Goal: Navigation & Orientation: Find specific page/section

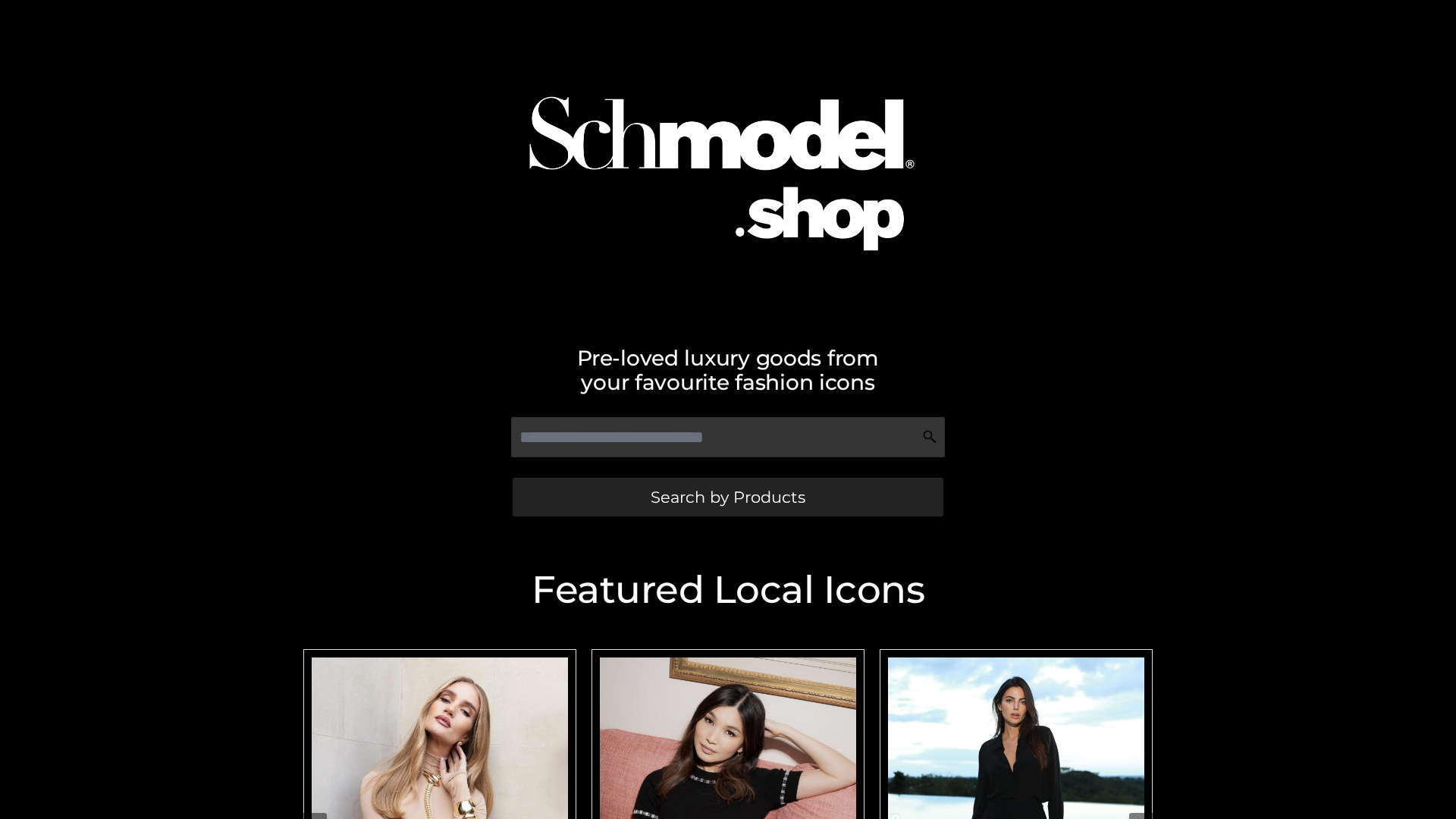
click at [727, 497] on span "Search by Products" at bounding box center [728, 498] width 155 height 16
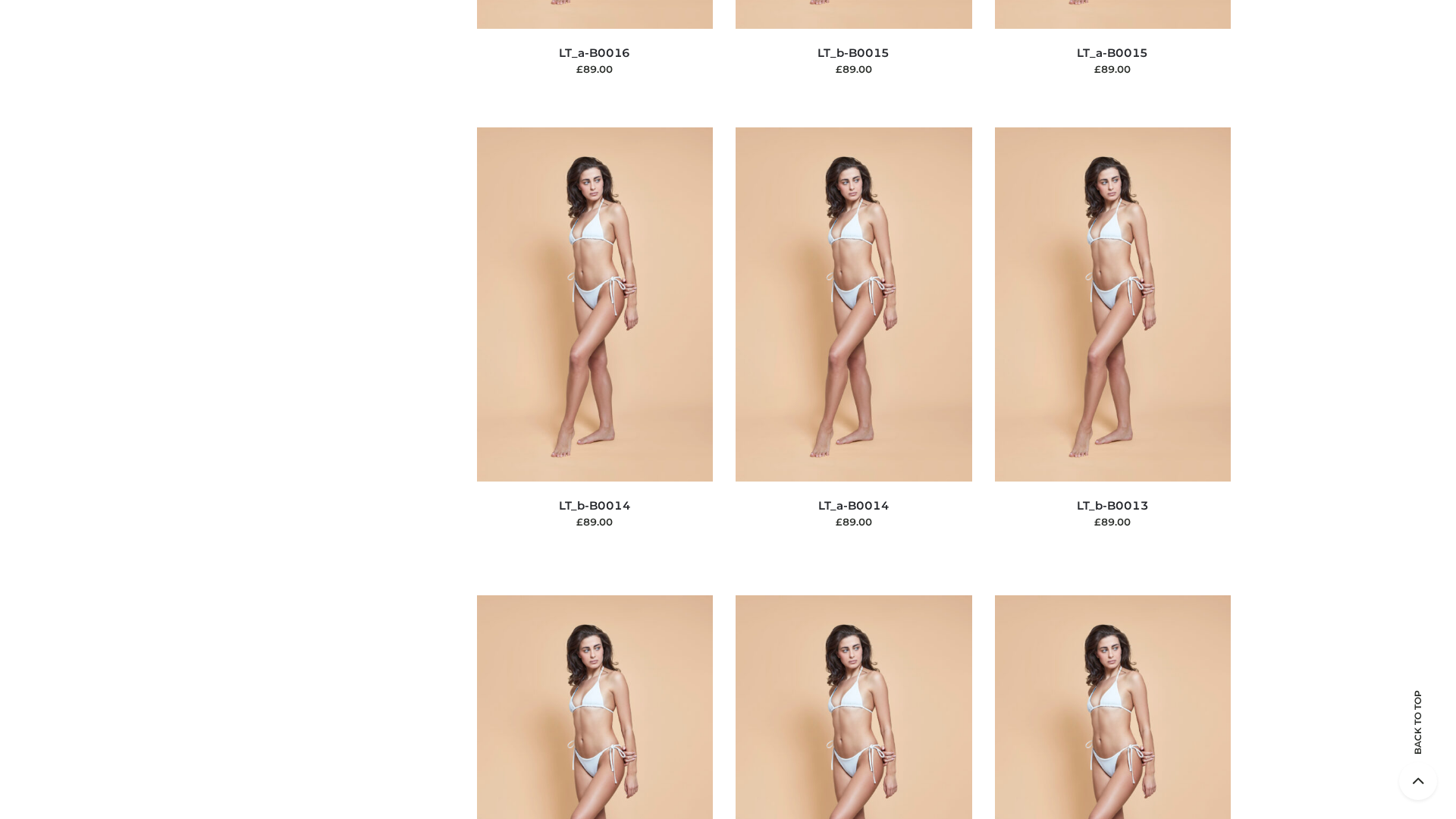
scroll to position [5394, 0]
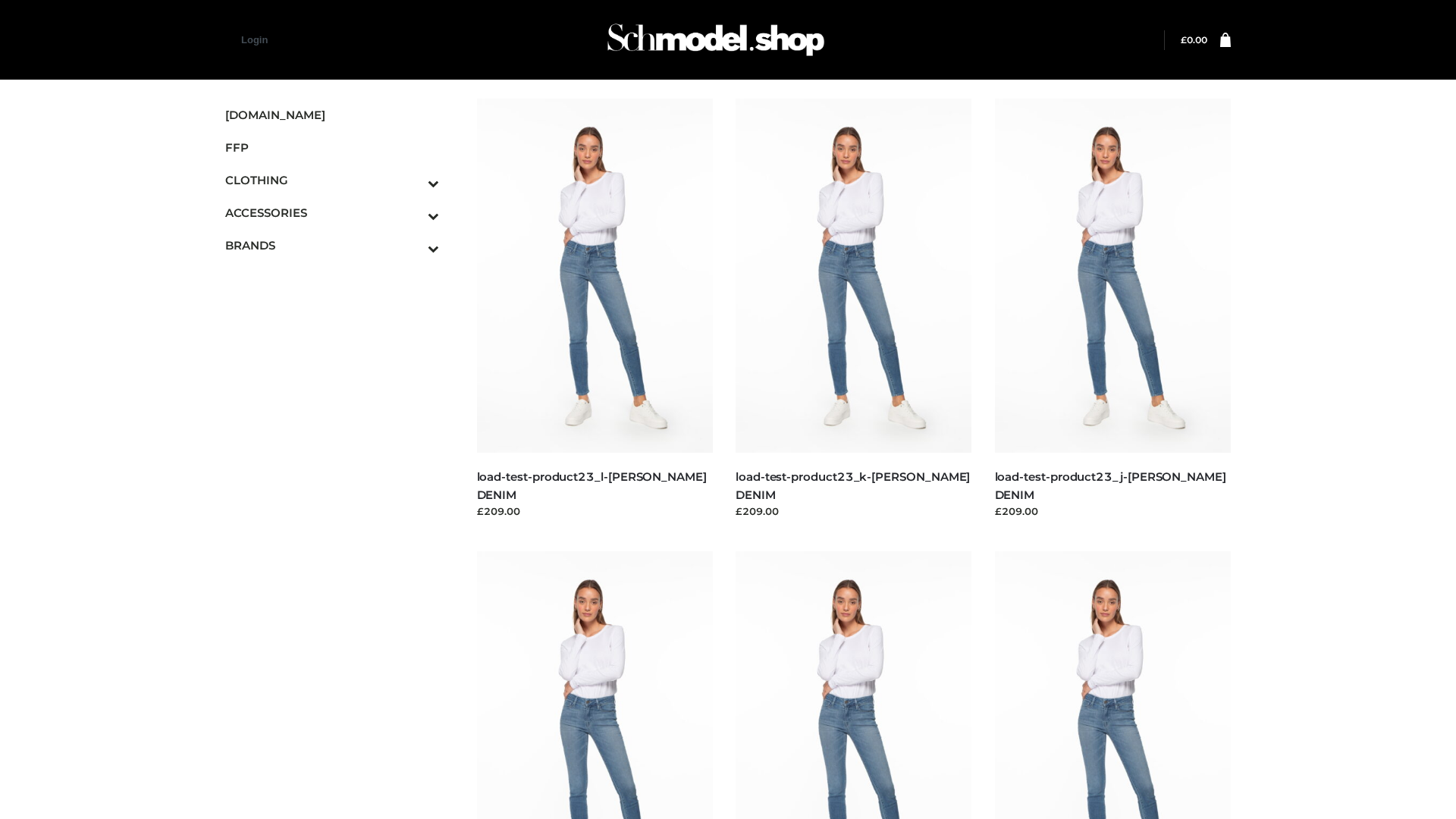
scroll to position [1330, 0]
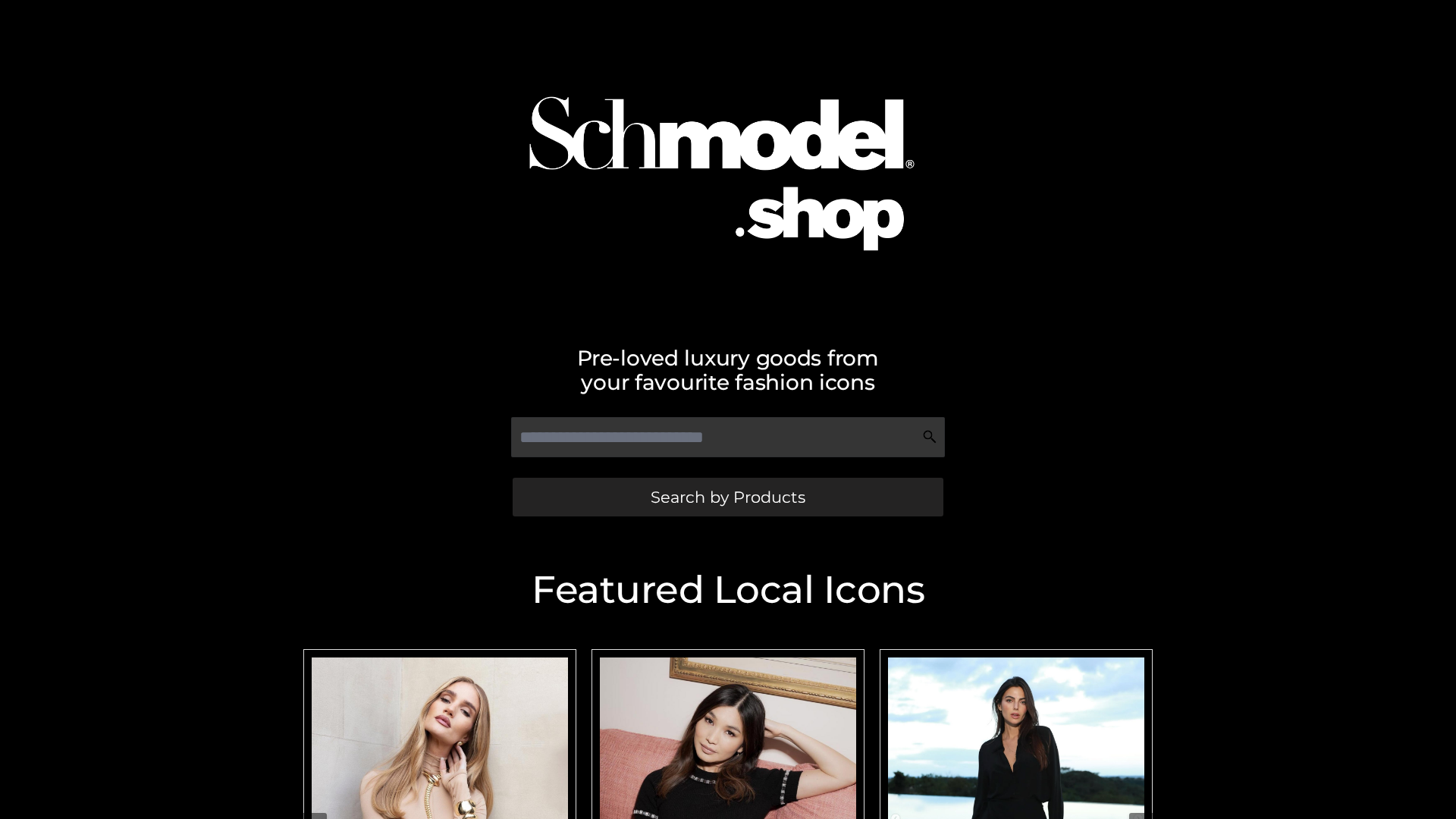
click at [727, 497] on span "Search by Products" at bounding box center [728, 498] width 155 height 16
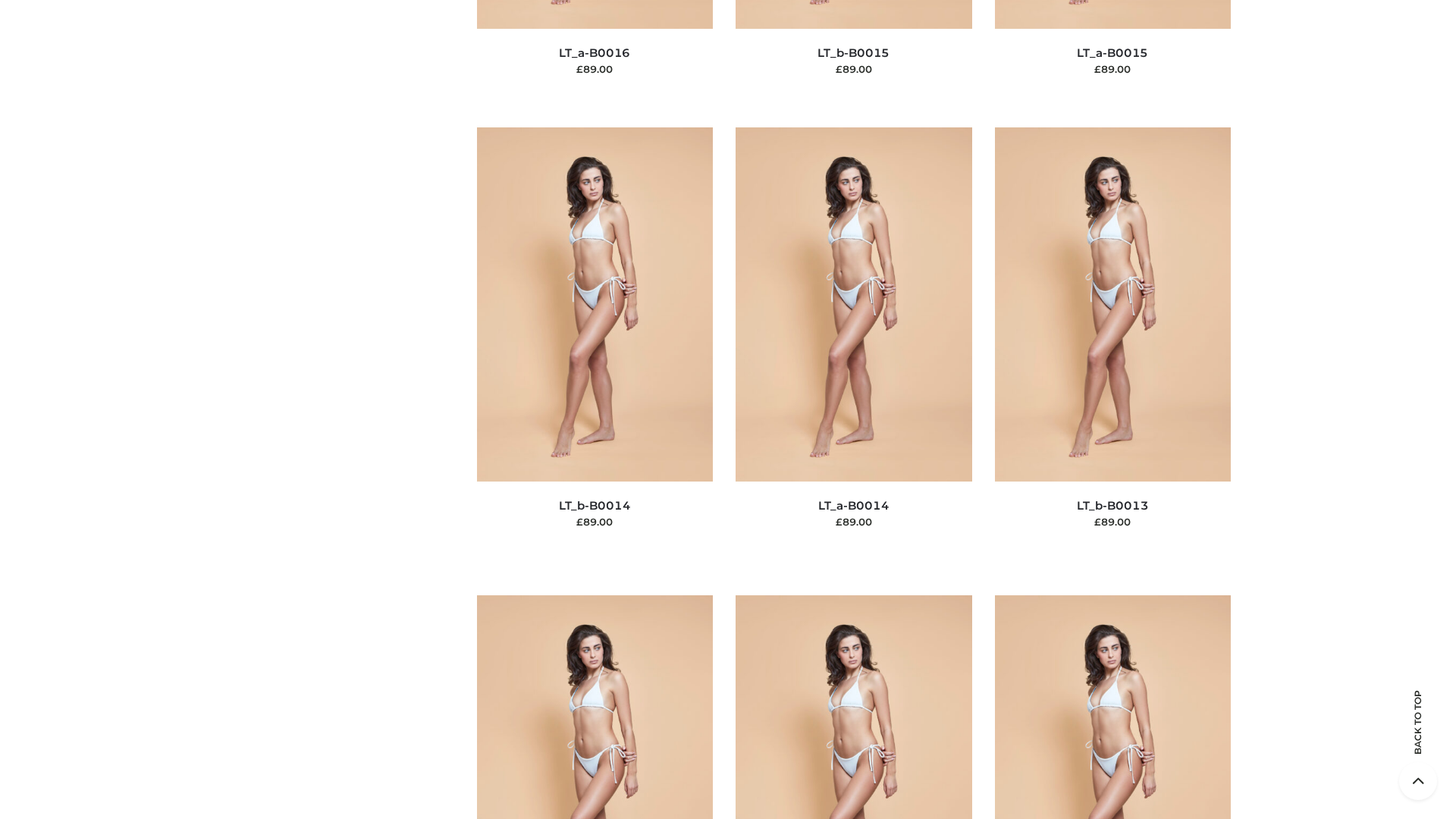
scroll to position [5394, 0]
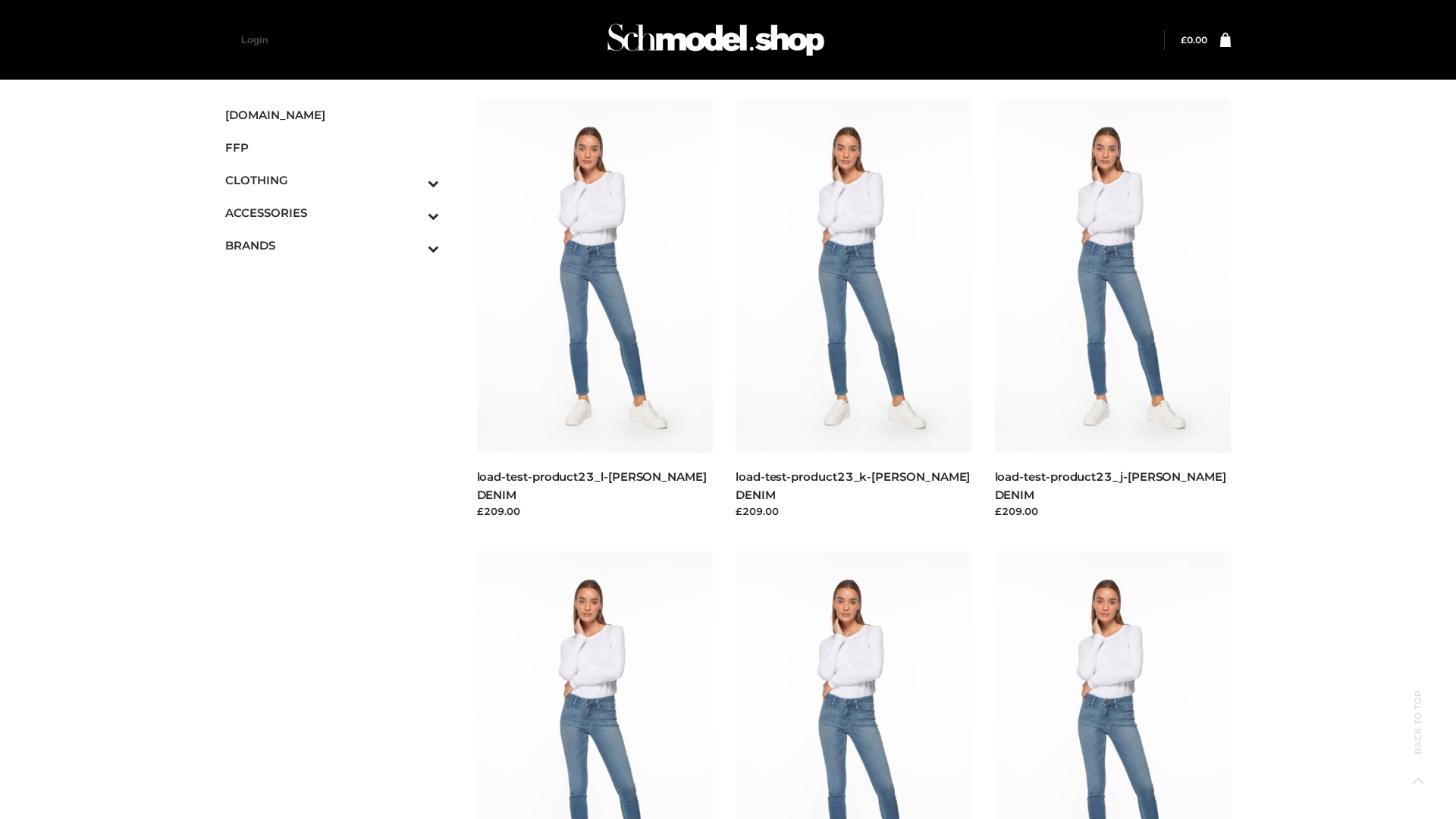
scroll to position [1330, 0]
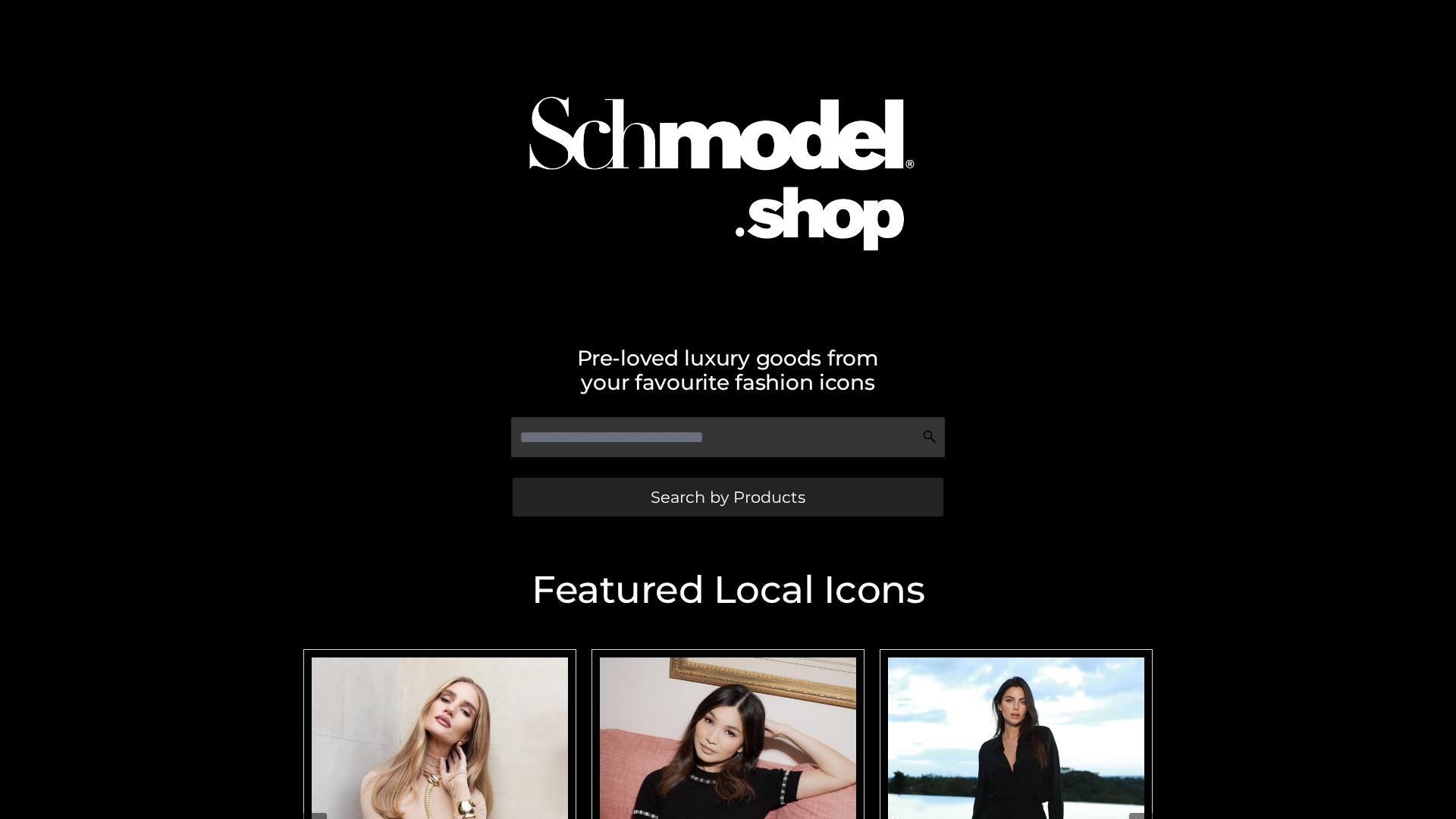
click at [727, 497] on span "Search by Products" at bounding box center [728, 498] width 155 height 16
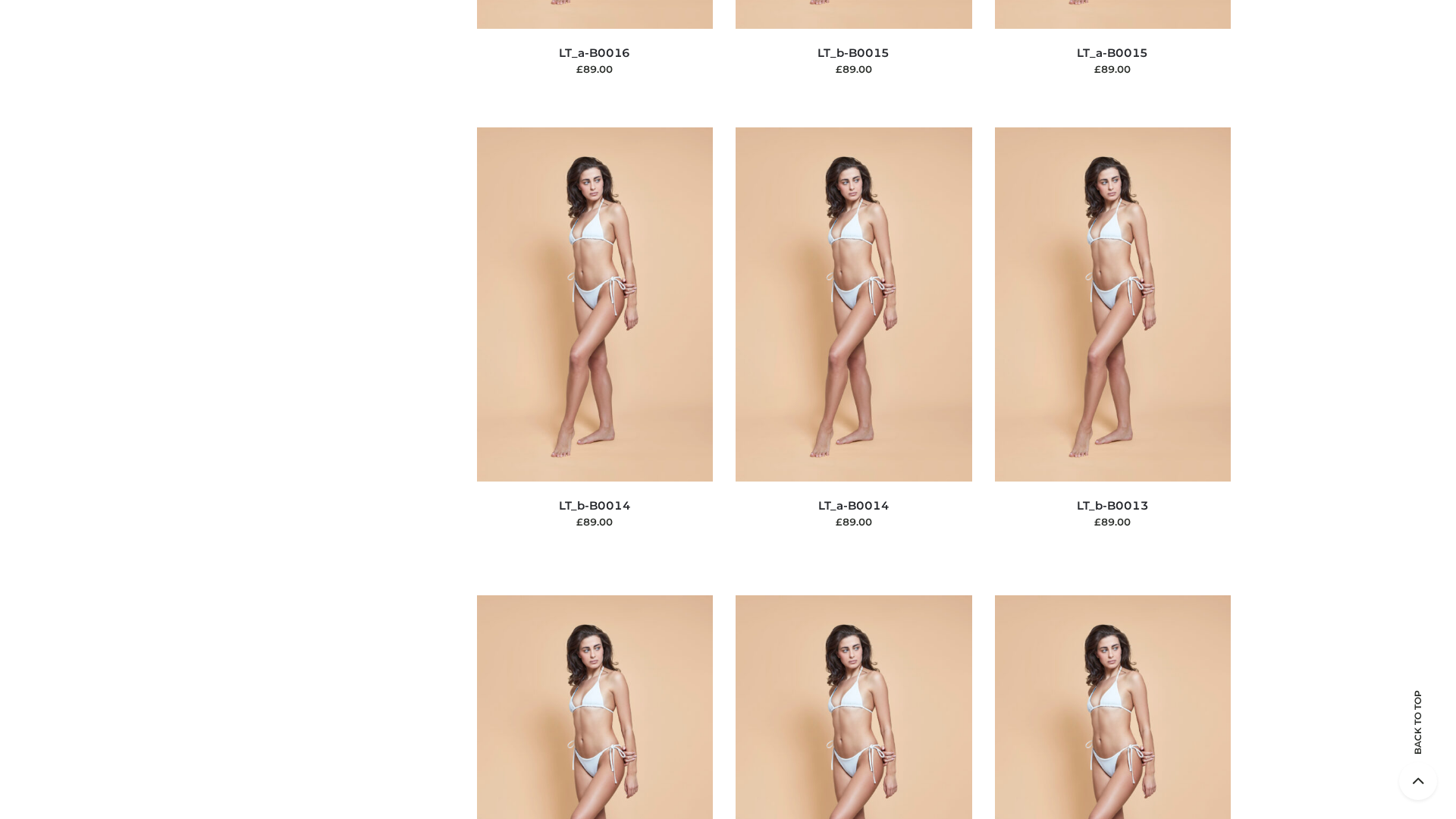
scroll to position [5394, 0]
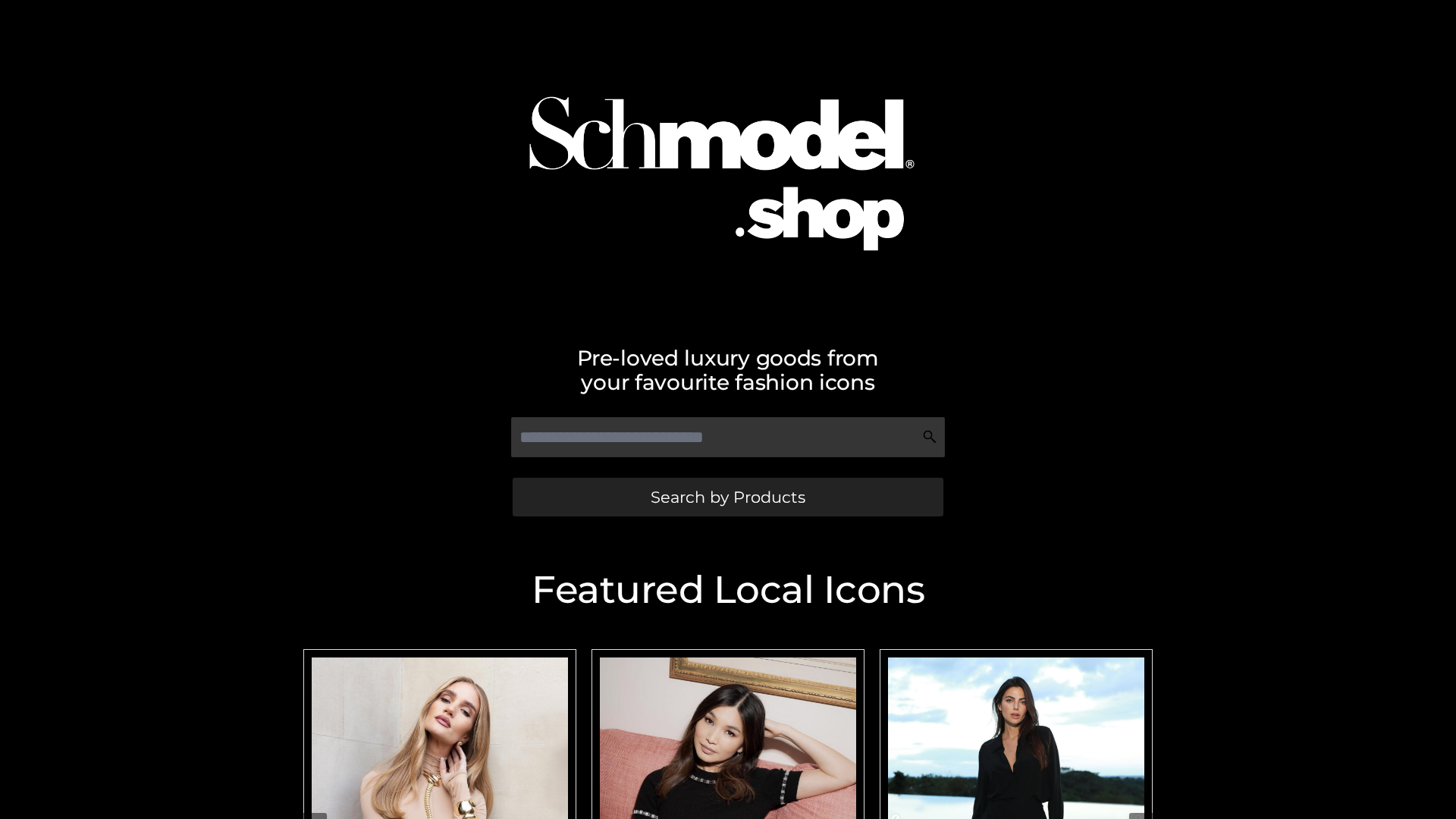
click at [727, 497] on span "Search by Products" at bounding box center [728, 498] width 155 height 16
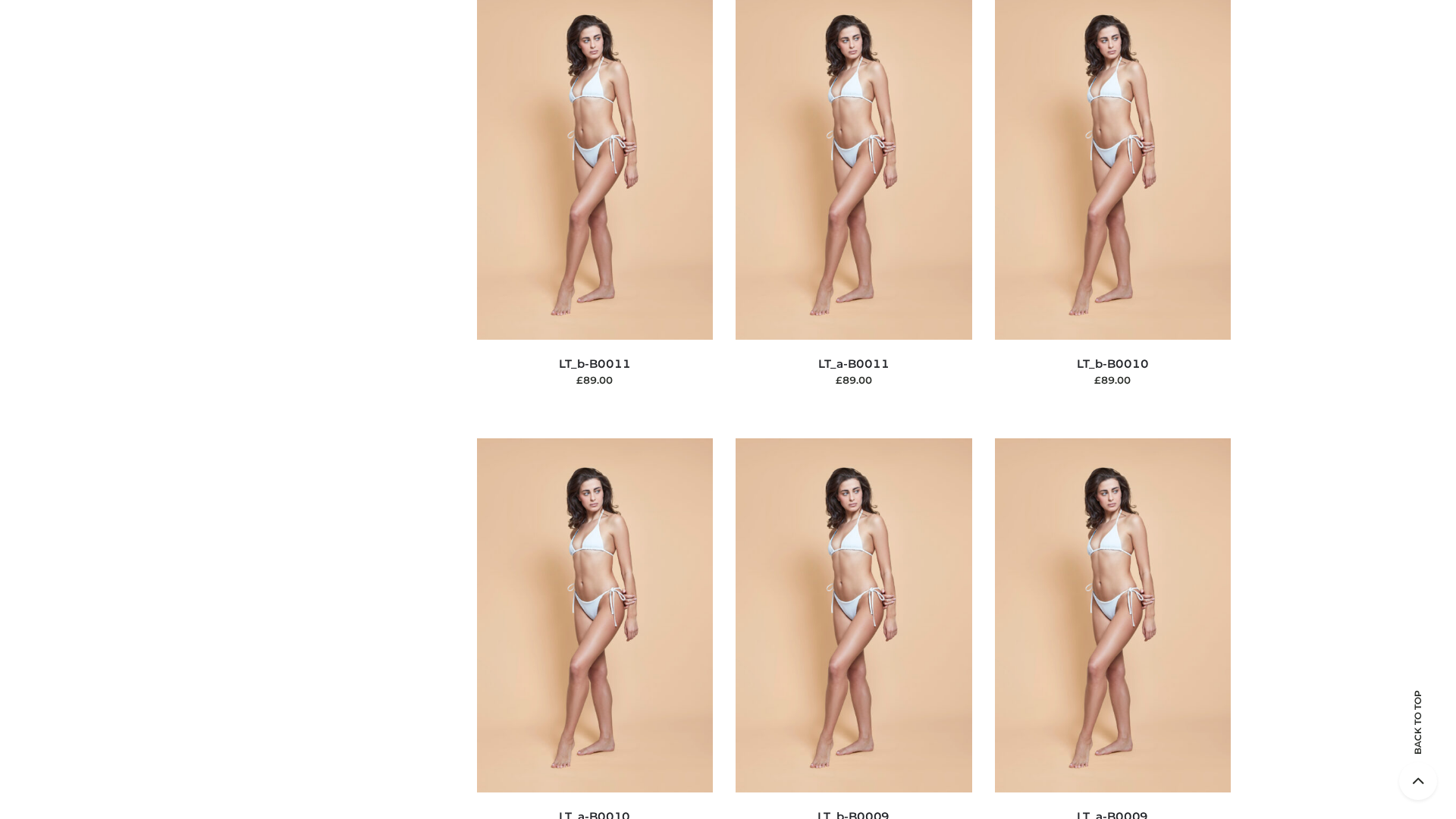
scroll to position [6811, 0]
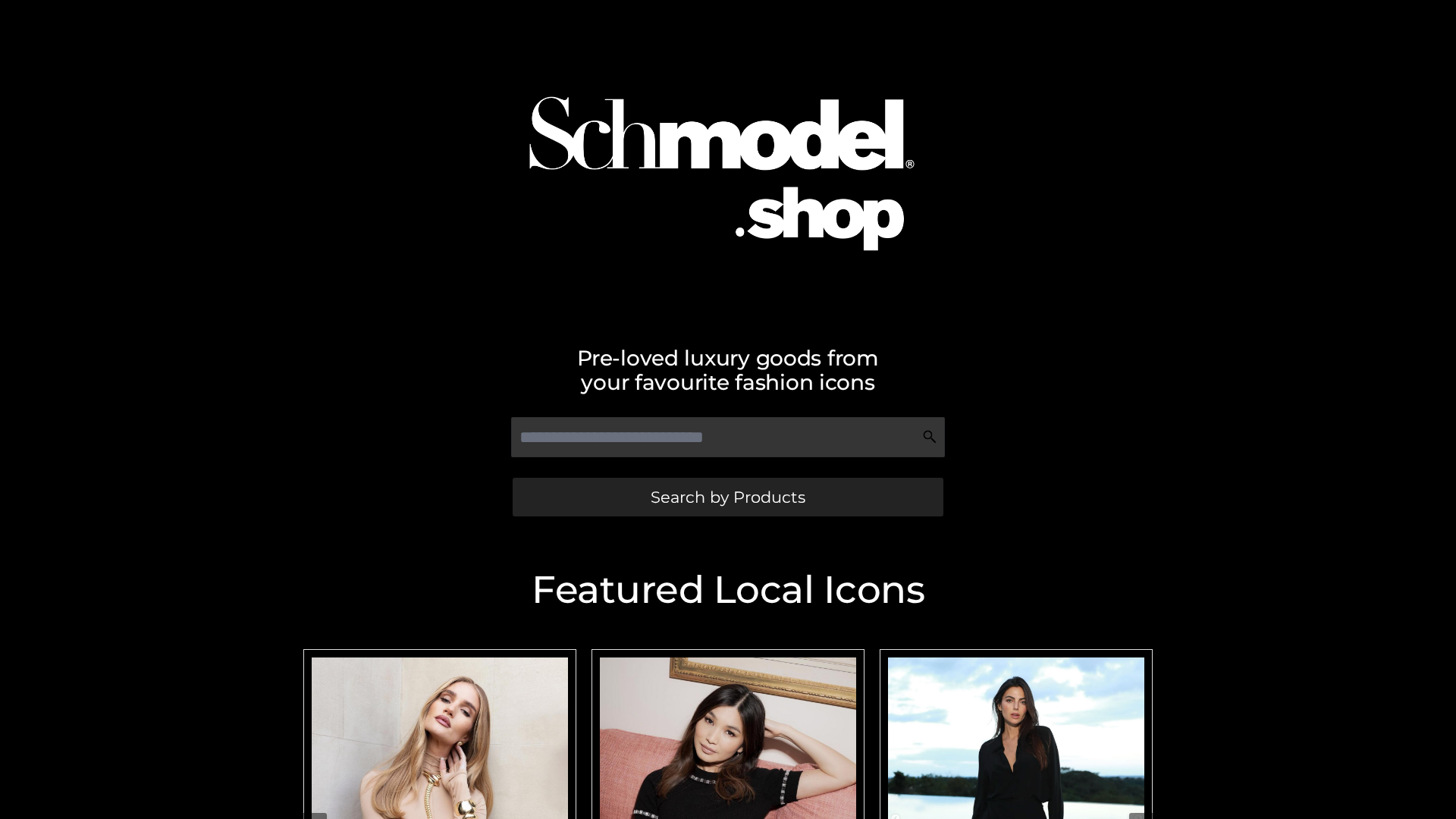
click at [727, 497] on span "Search by Products" at bounding box center [728, 498] width 155 height 16
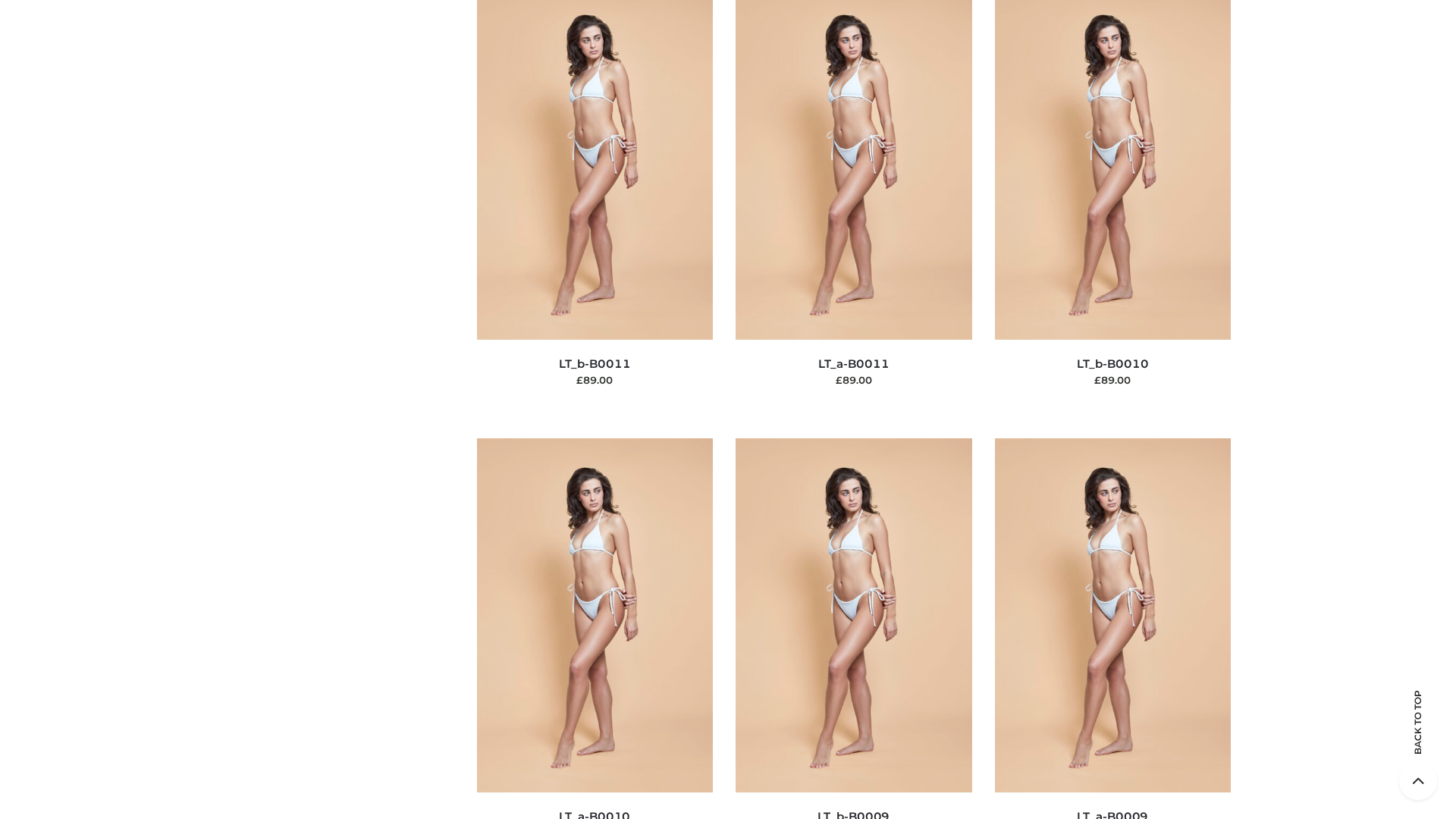
scroll to position [6811, 0]
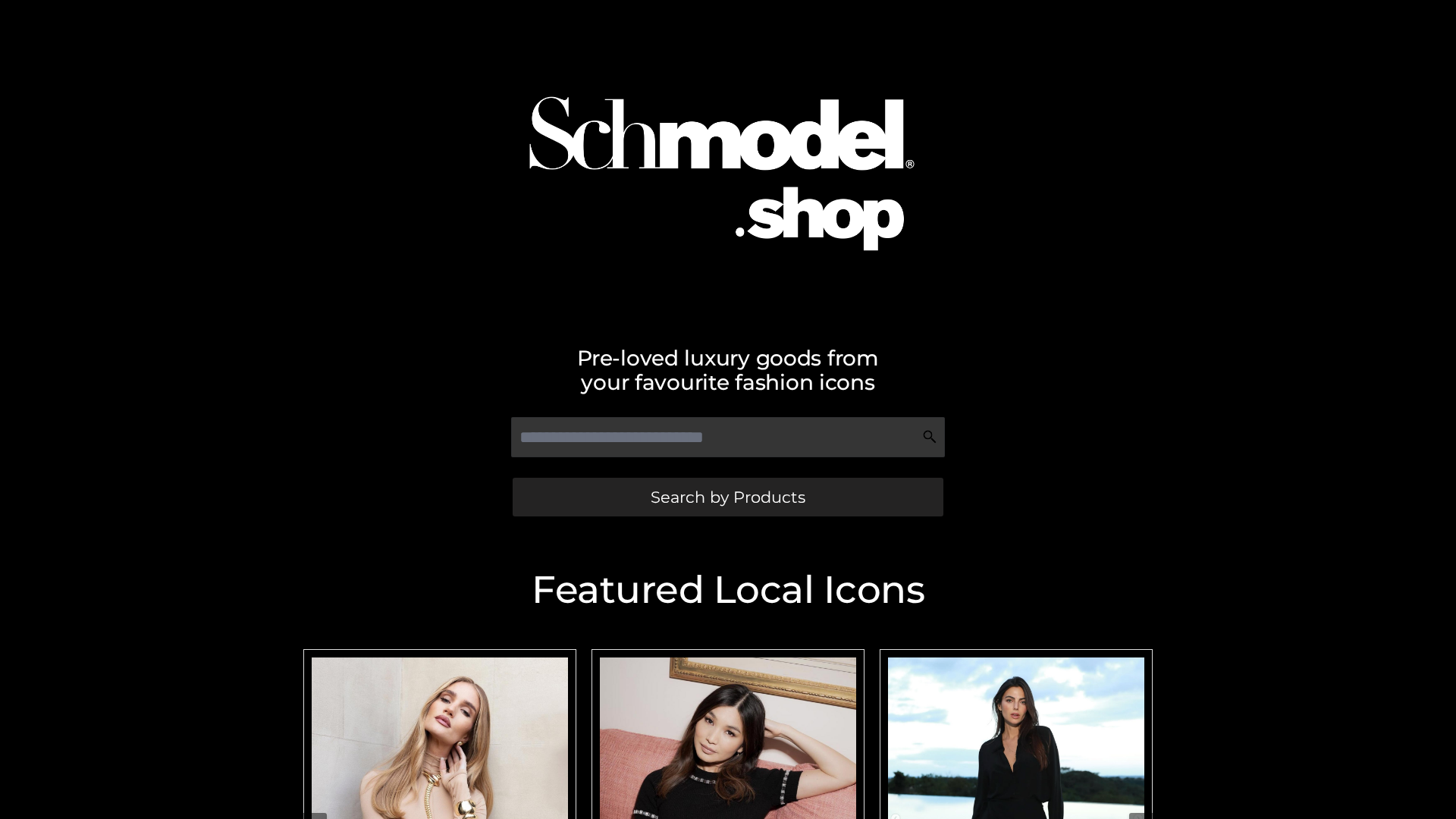
click at [727, 497] on span "Search by Products" at bounding box center [728, 498] width 155 height 16
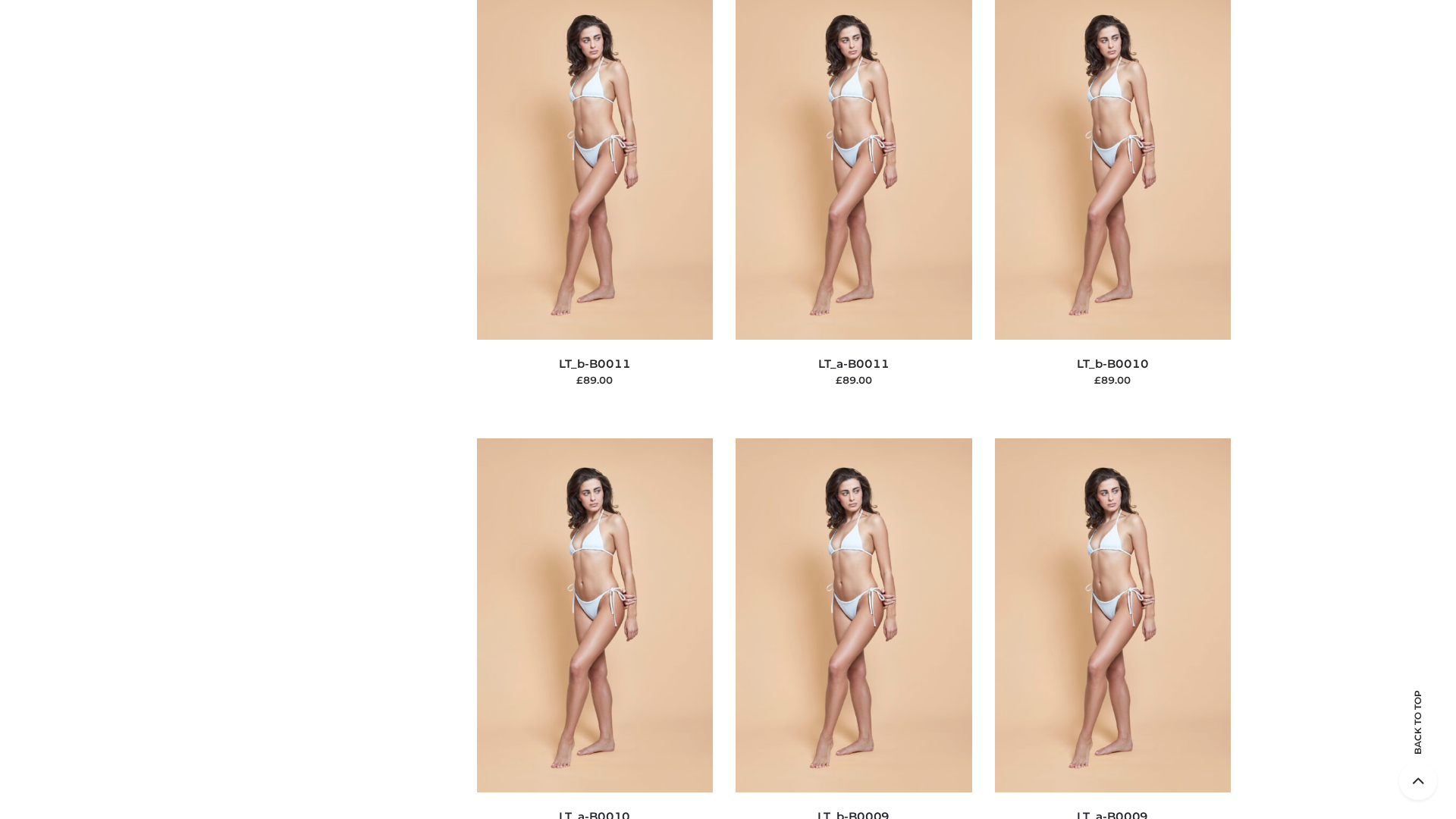
scroll to position [6811, 0]
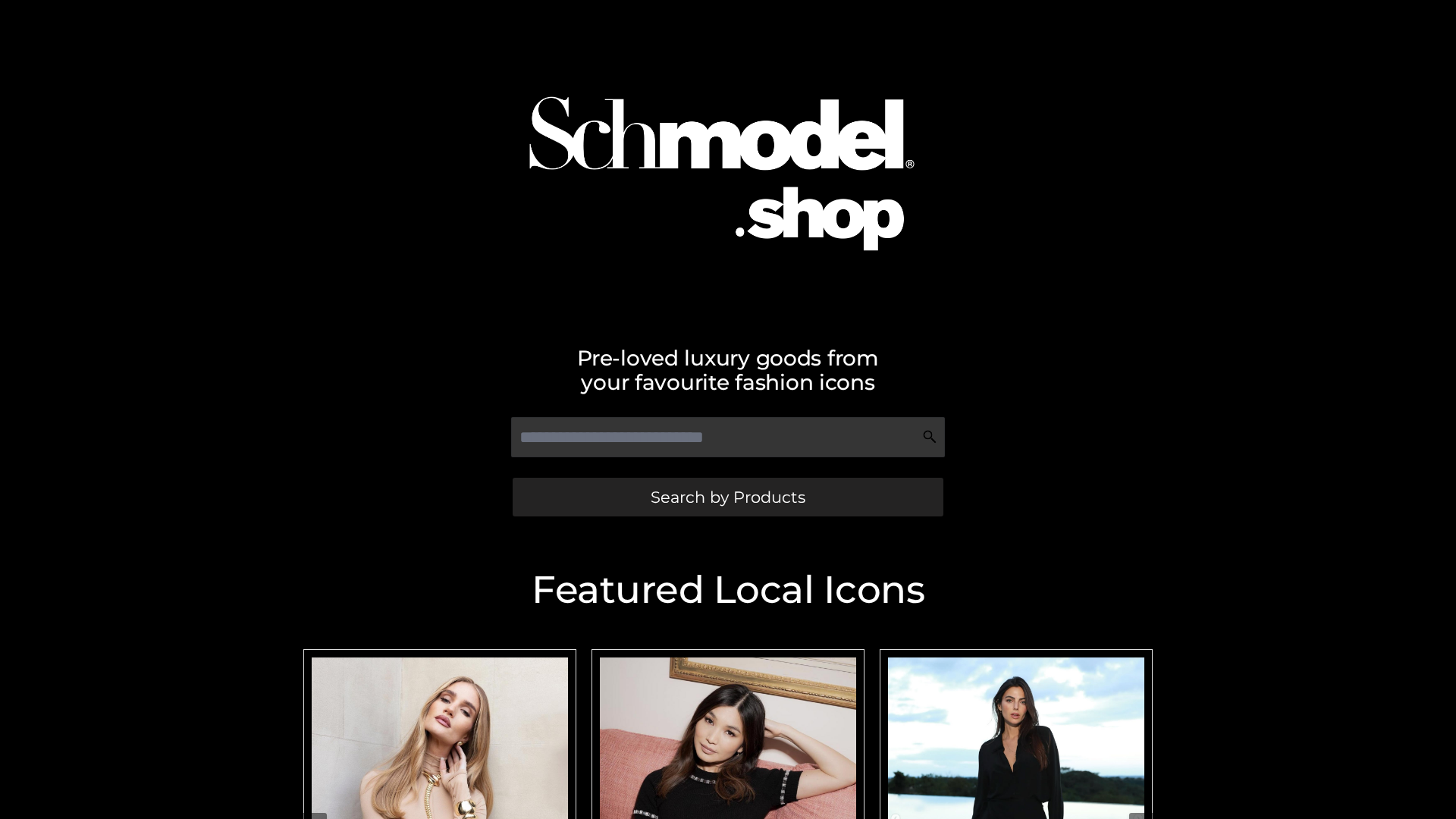
click at [727, 497] on span "Search by Products" at bounding box center [728, 498] width 155 height 16
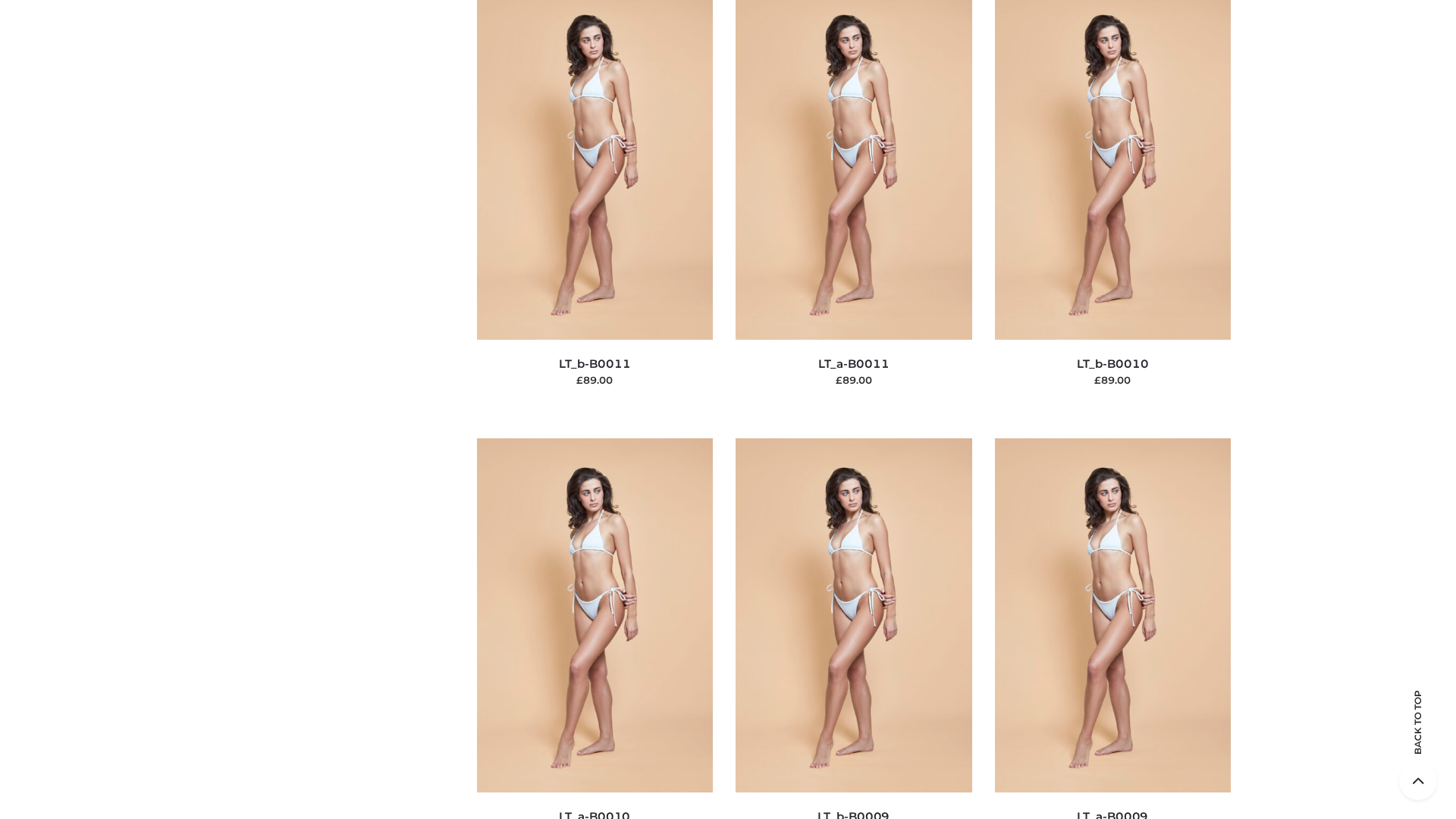
scroll to position [6811, 0]
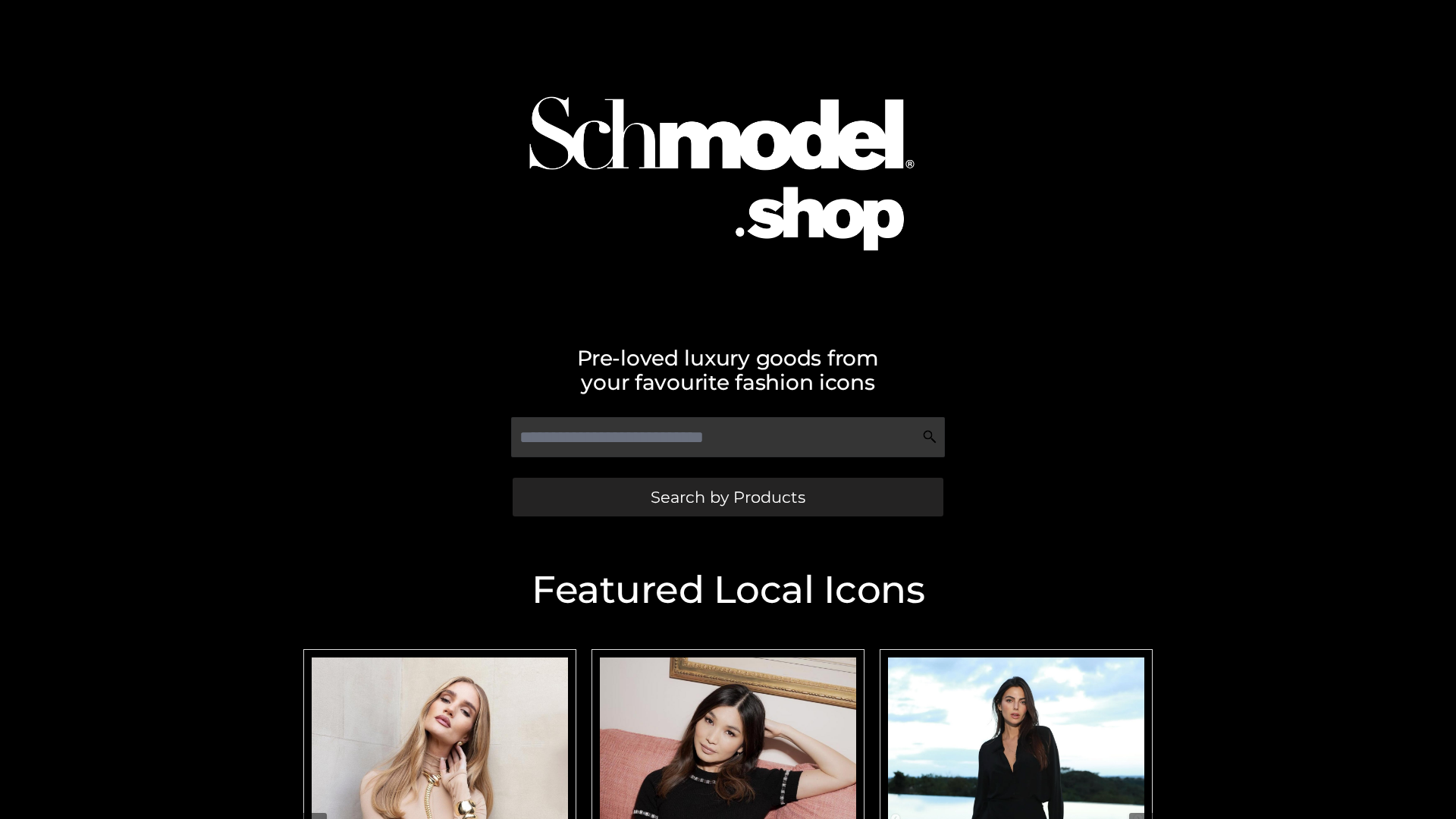
click at [727, 497] on span "Search by Products" at bounding box center [728, 498] width 155 height 16
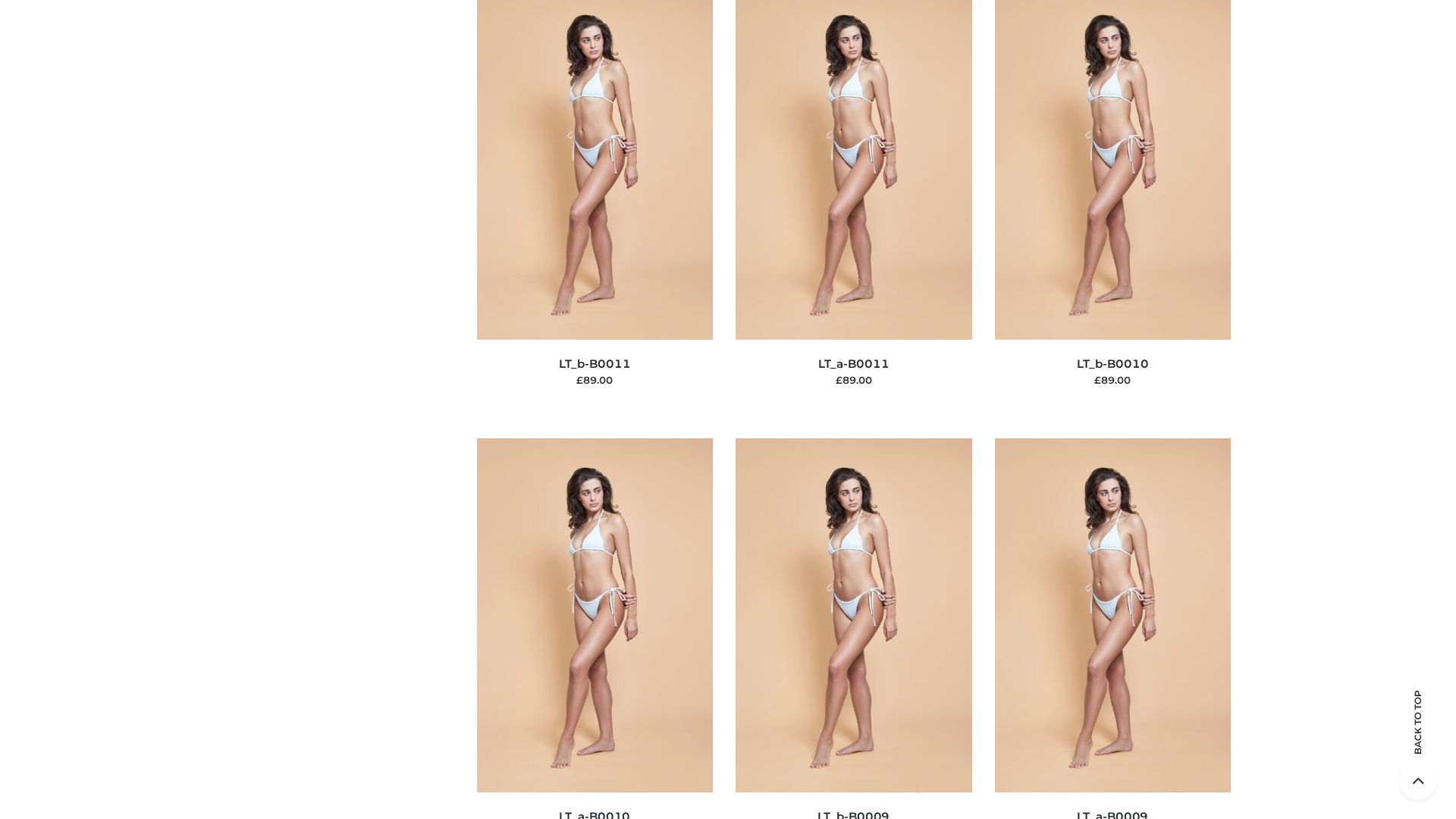
scroll to position [6811, 0]
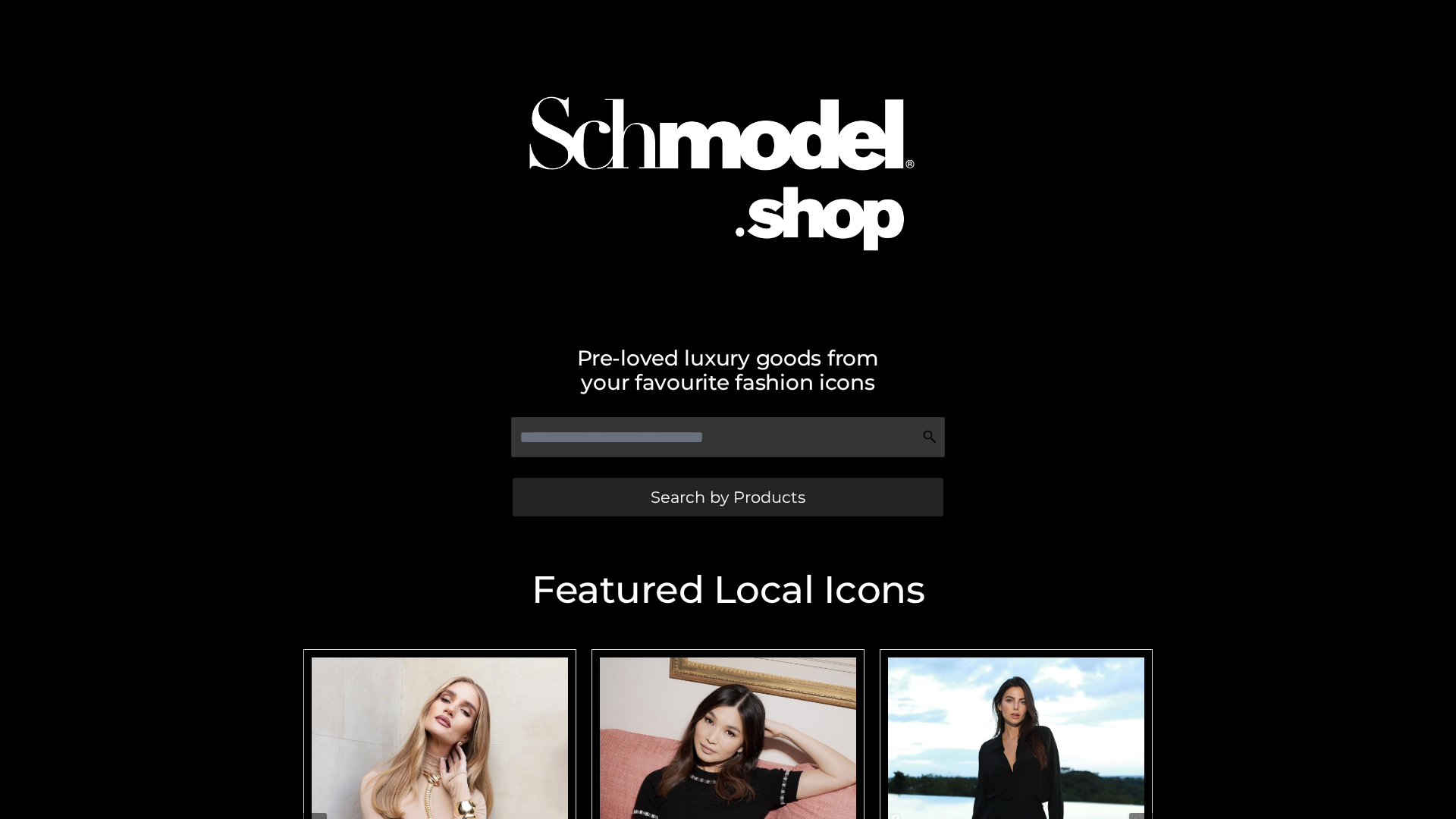
click at [727, 497] on span "Search by Products" at bounding box center [728, 498] width 155 height 16
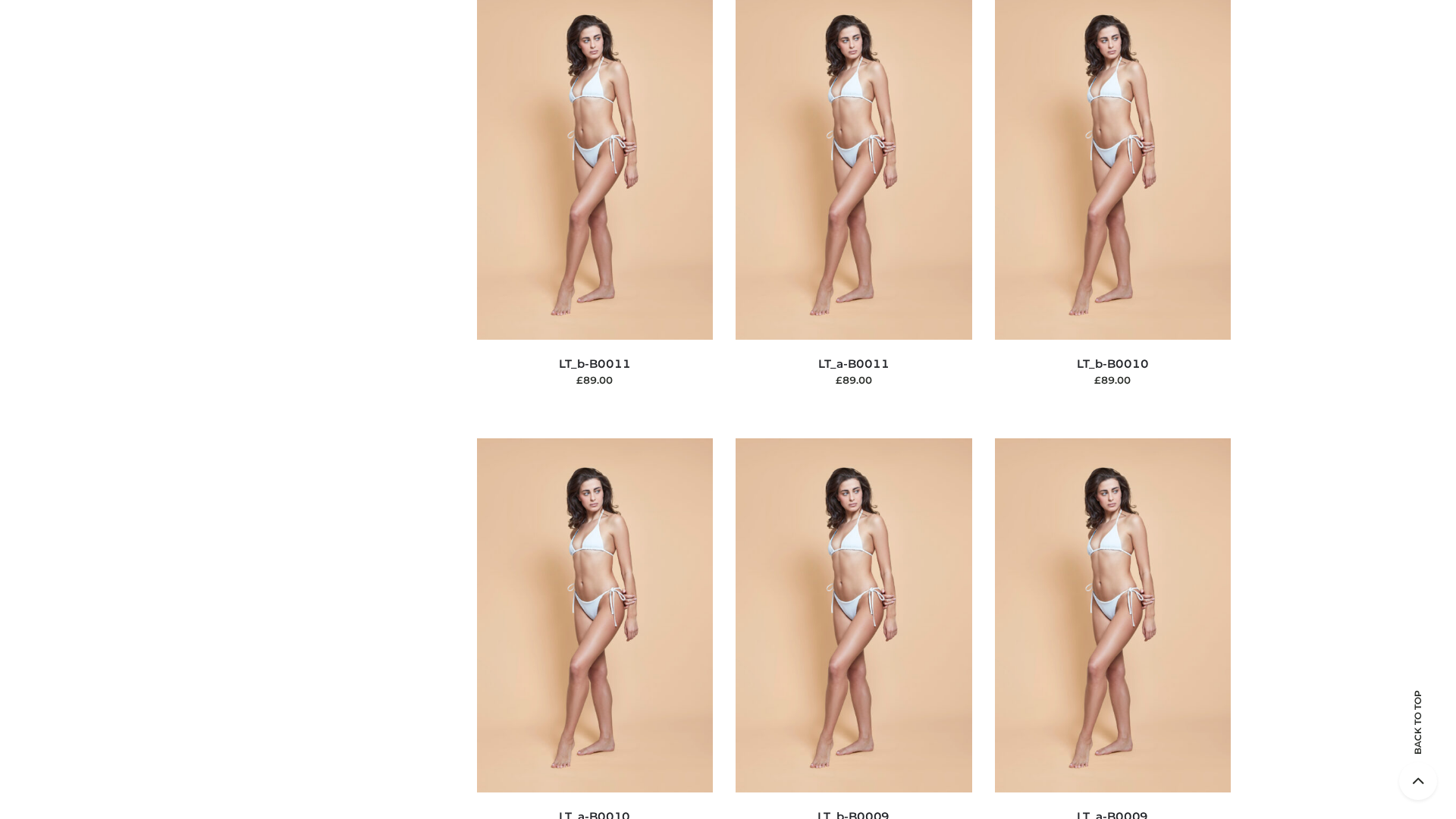
scroll to position [6811, 0]
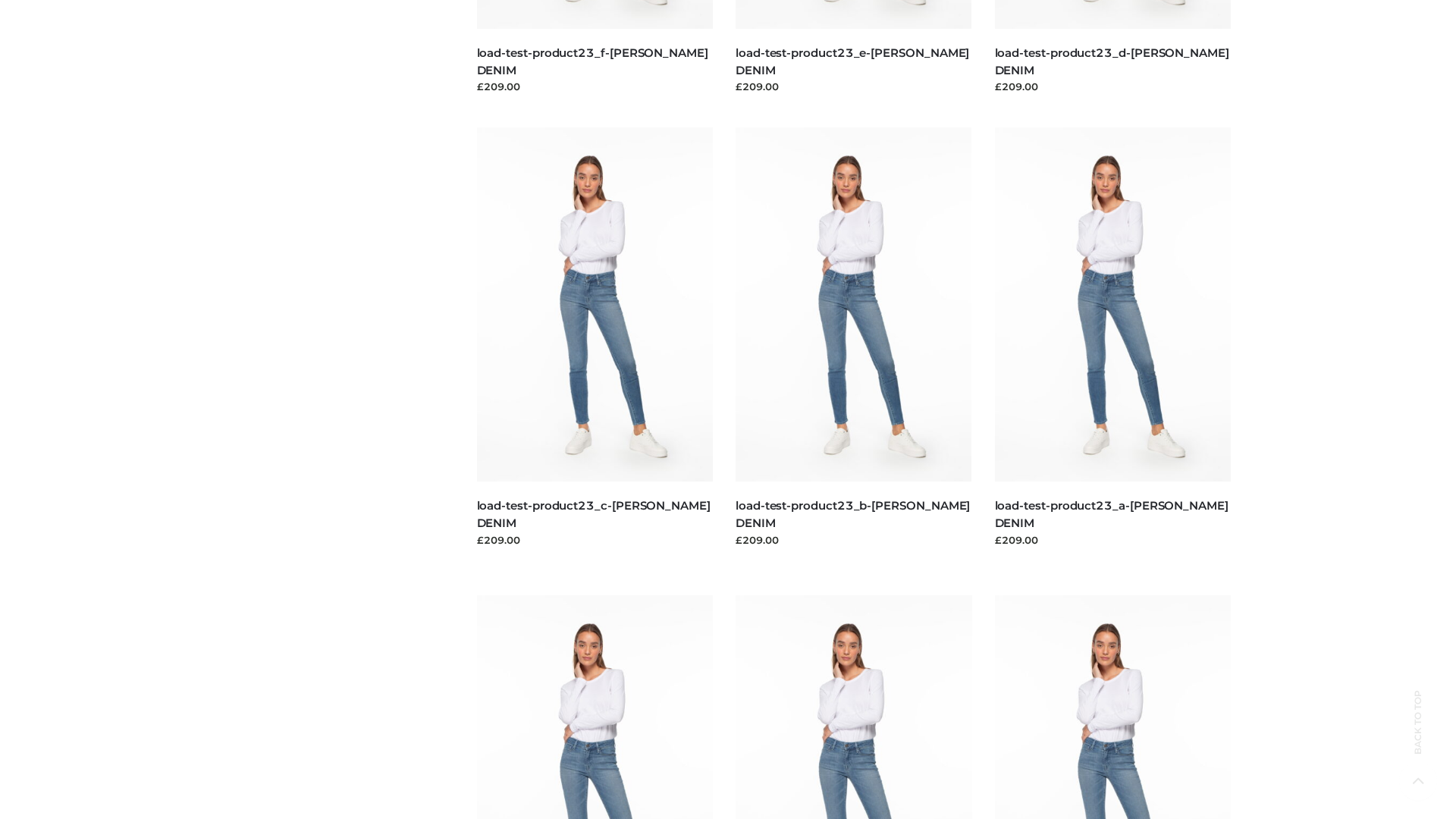
scroll to position [1330, 0]
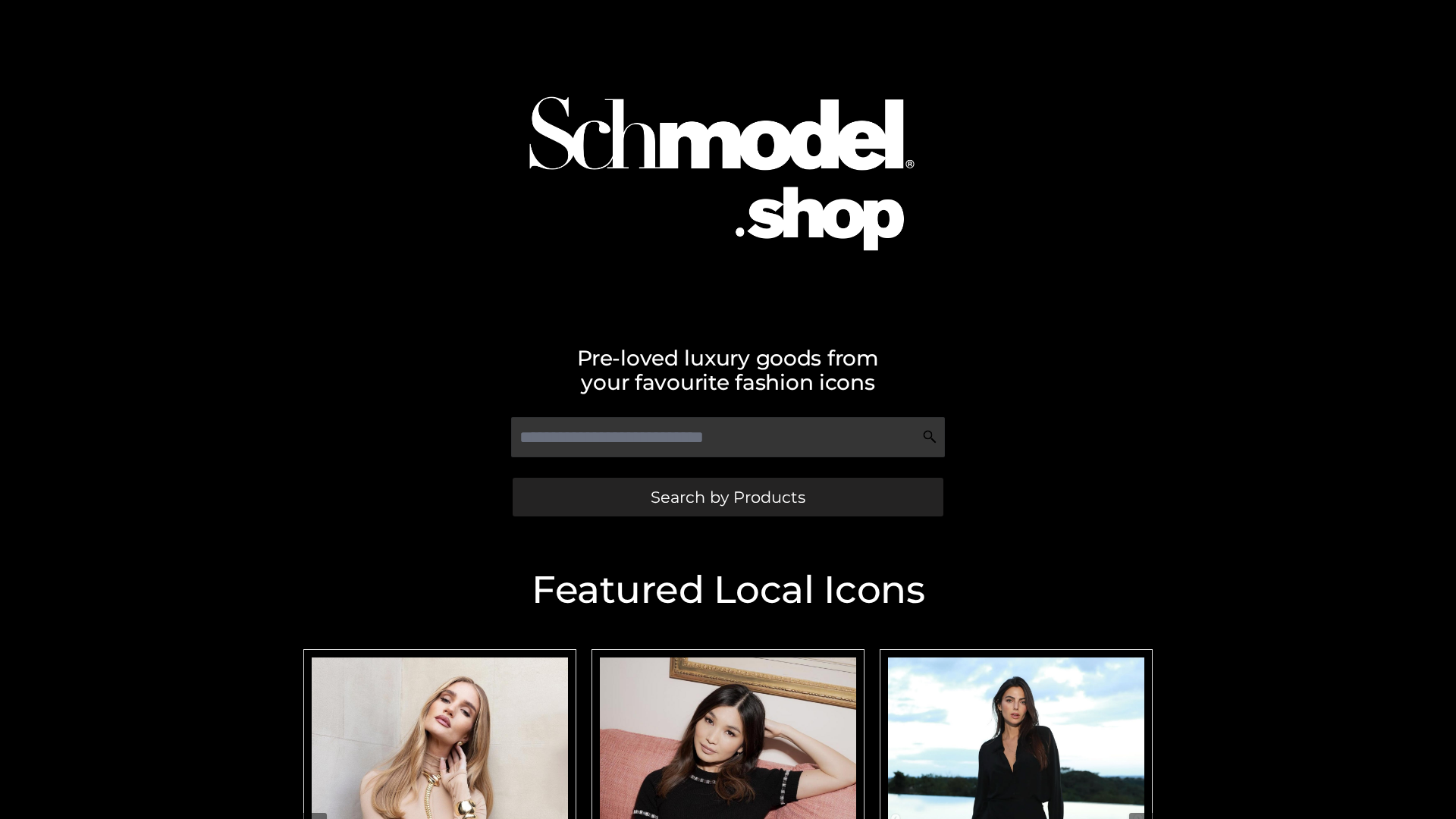
click at [727, 497] on span "Search by Products" at bounding box center [728, 498] width 155 height 16
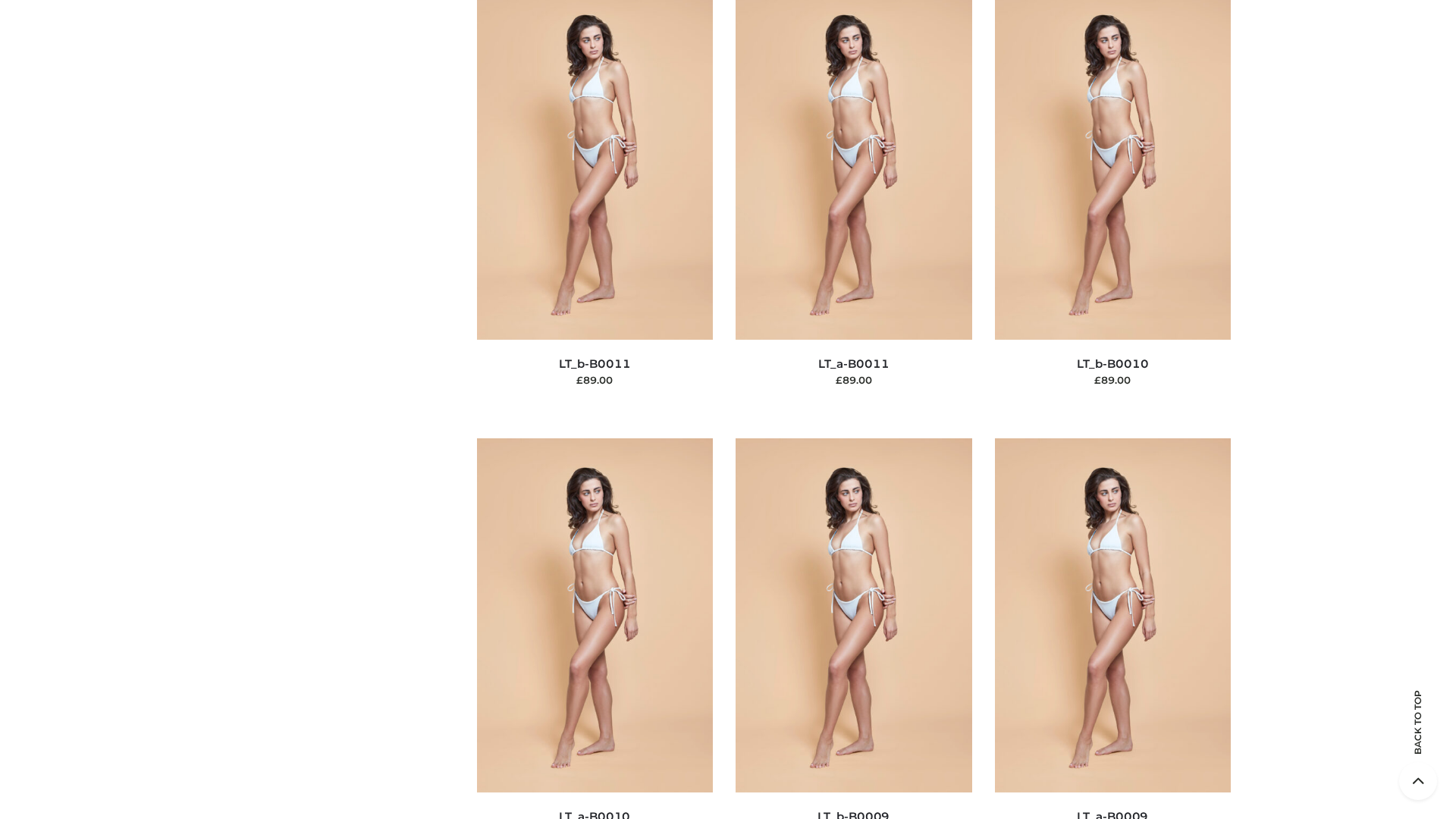
scroll to position [6811, 0]
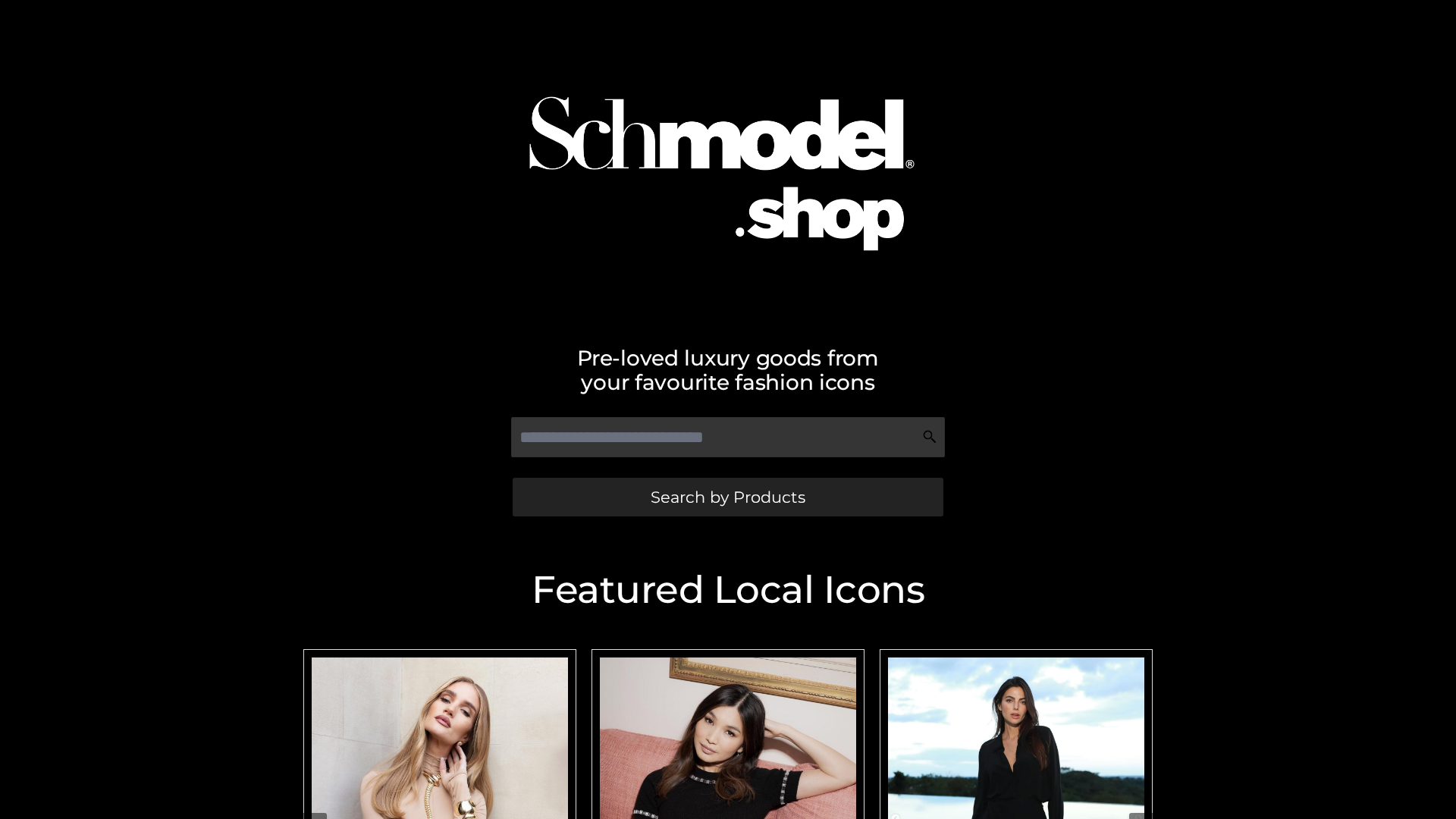
click at [727, 497] on span "Search by Products" at bounding box center [728, 498] width 155 height 16
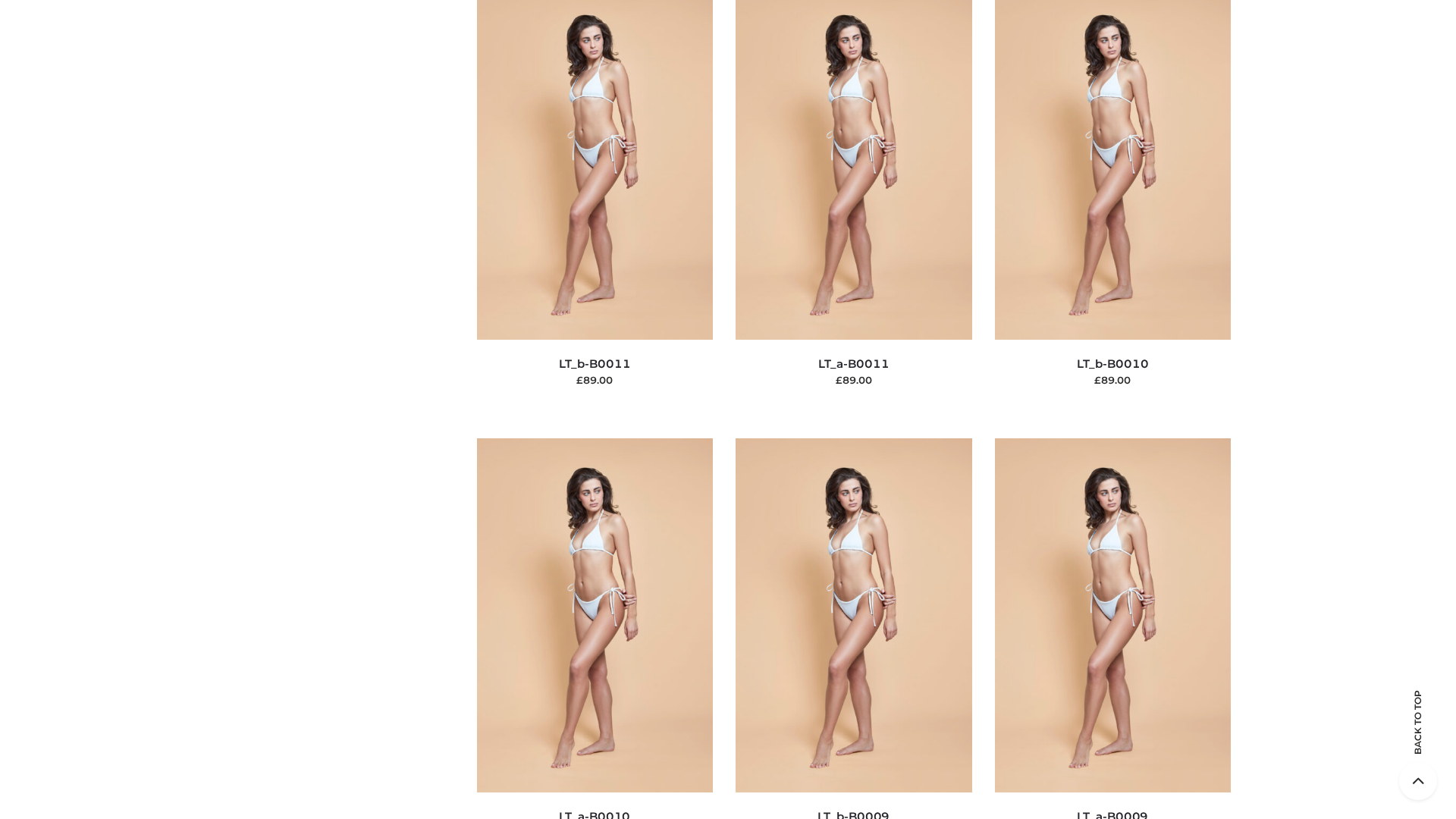
scroll to position [6811, 0]
